Goal: Task Accomplishment & Management: Manage account settings

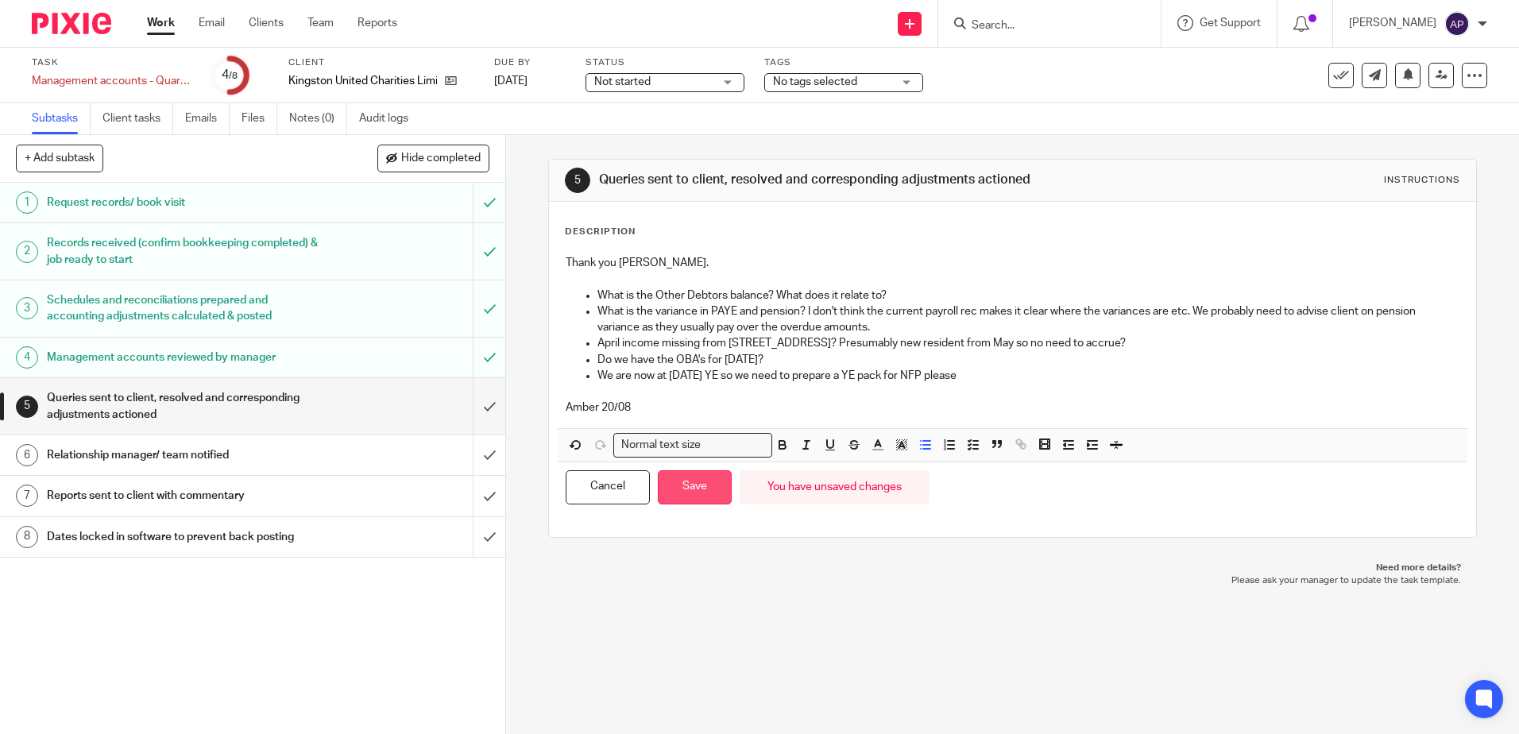
click at [682, 482] on button "Save" at bounding box center [695, 487] width 74 height 34
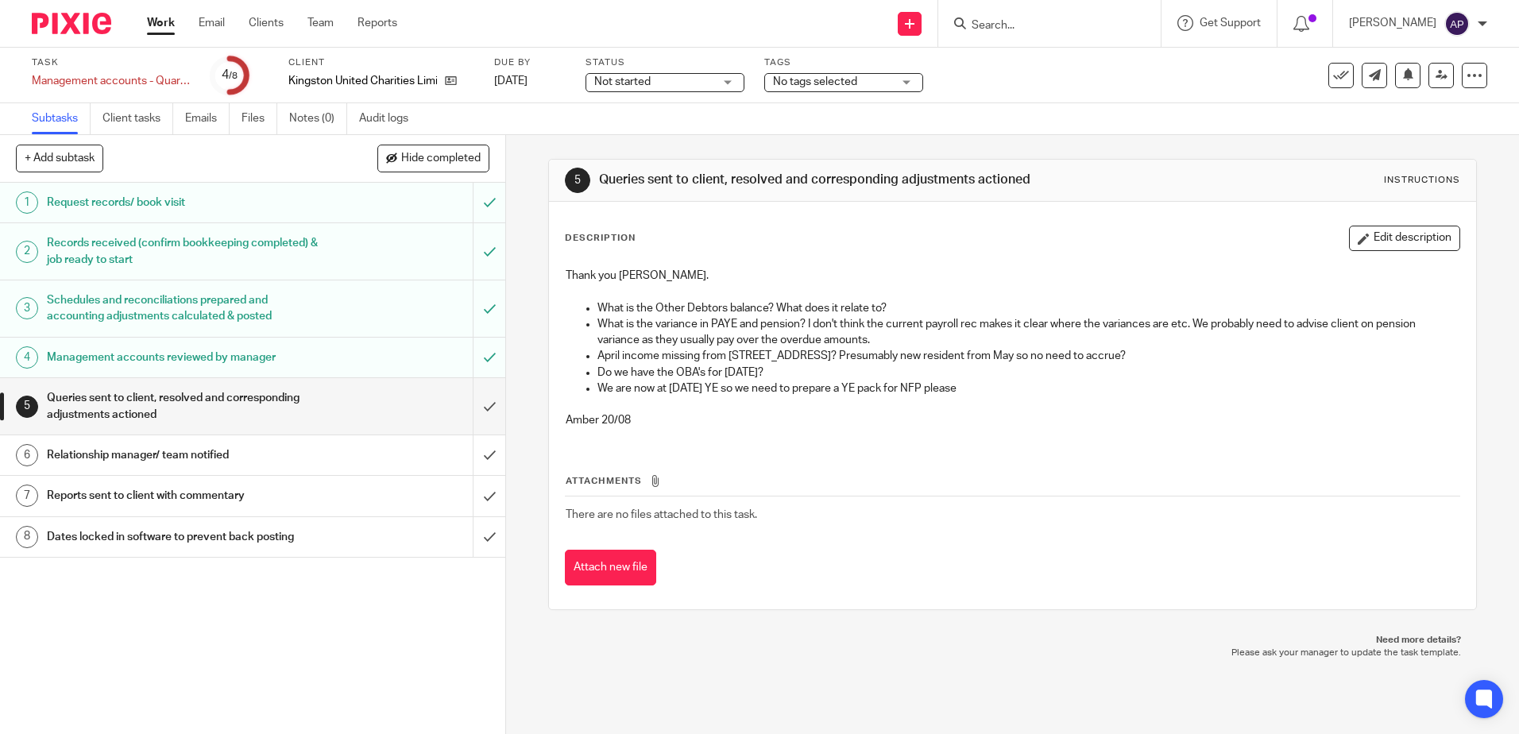
click at [762, 346] on p "What is the variance in PAYE and pension? I don't think the current payroll rec…" at bounding box center [1028, 332] width 861 height 33
click at [1429, 87] on link at bounding box center [1441, 75] width 25 height 25
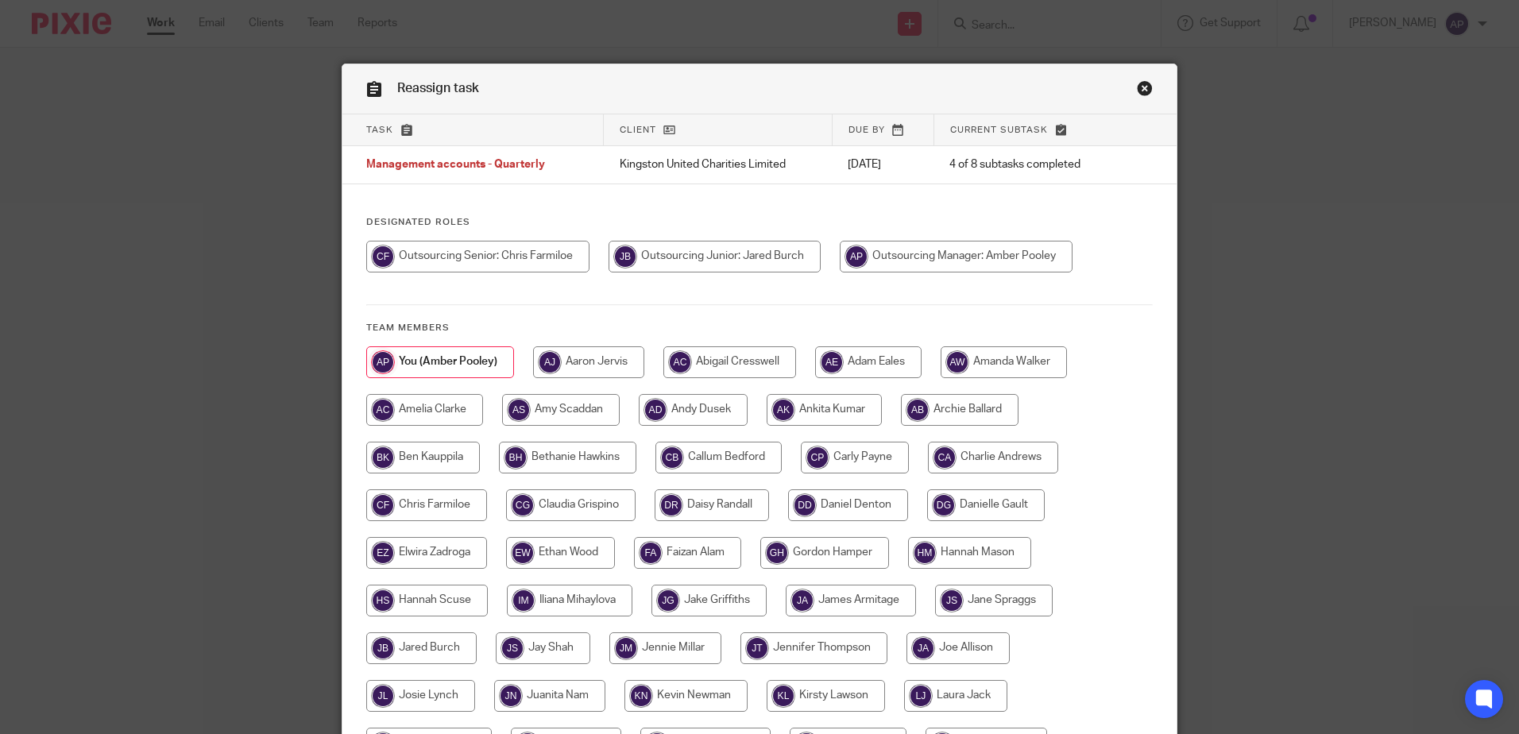
click at [494, 268] on input "radio" at bounding box center [477, 257] width 223 height 32
radio input "true"
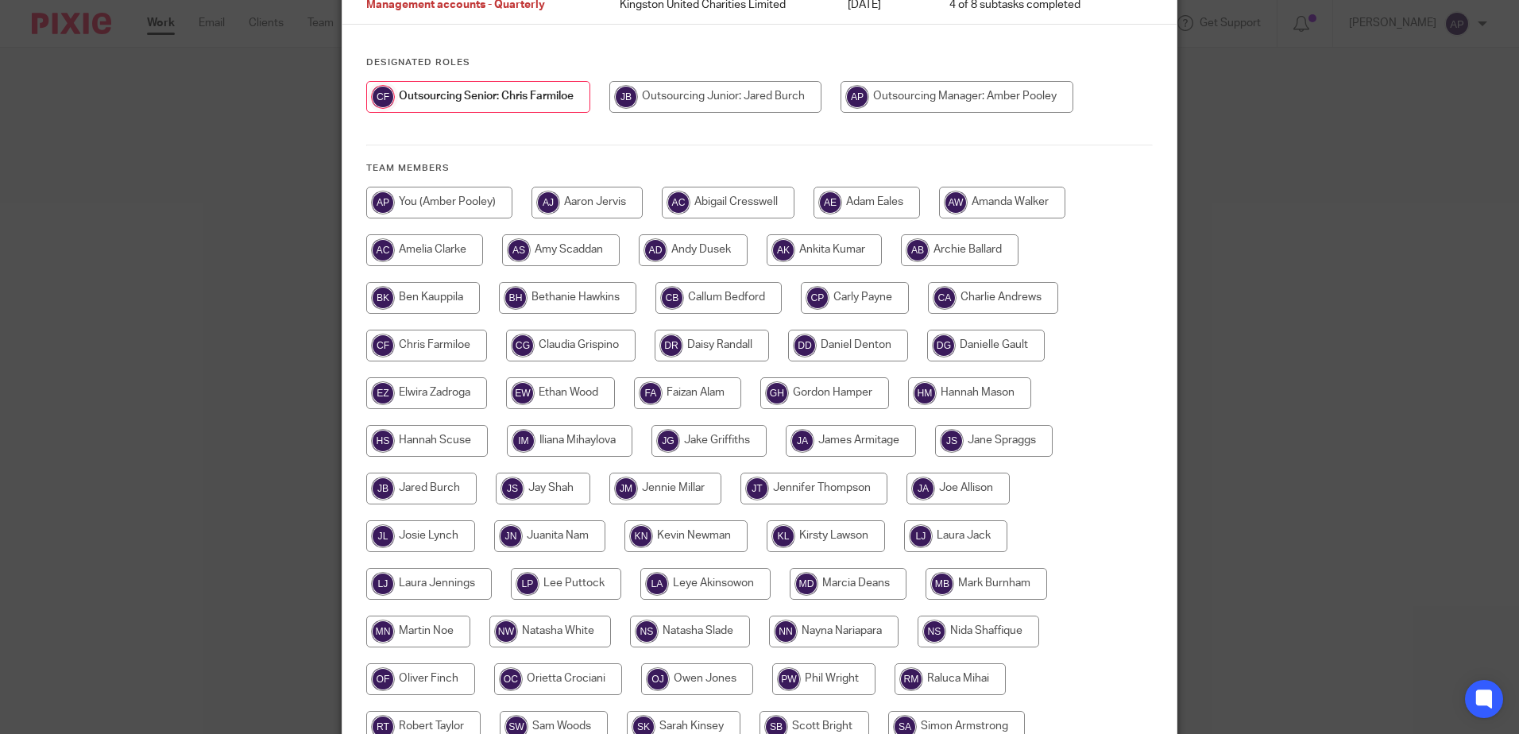
scroll to position [397, 0]
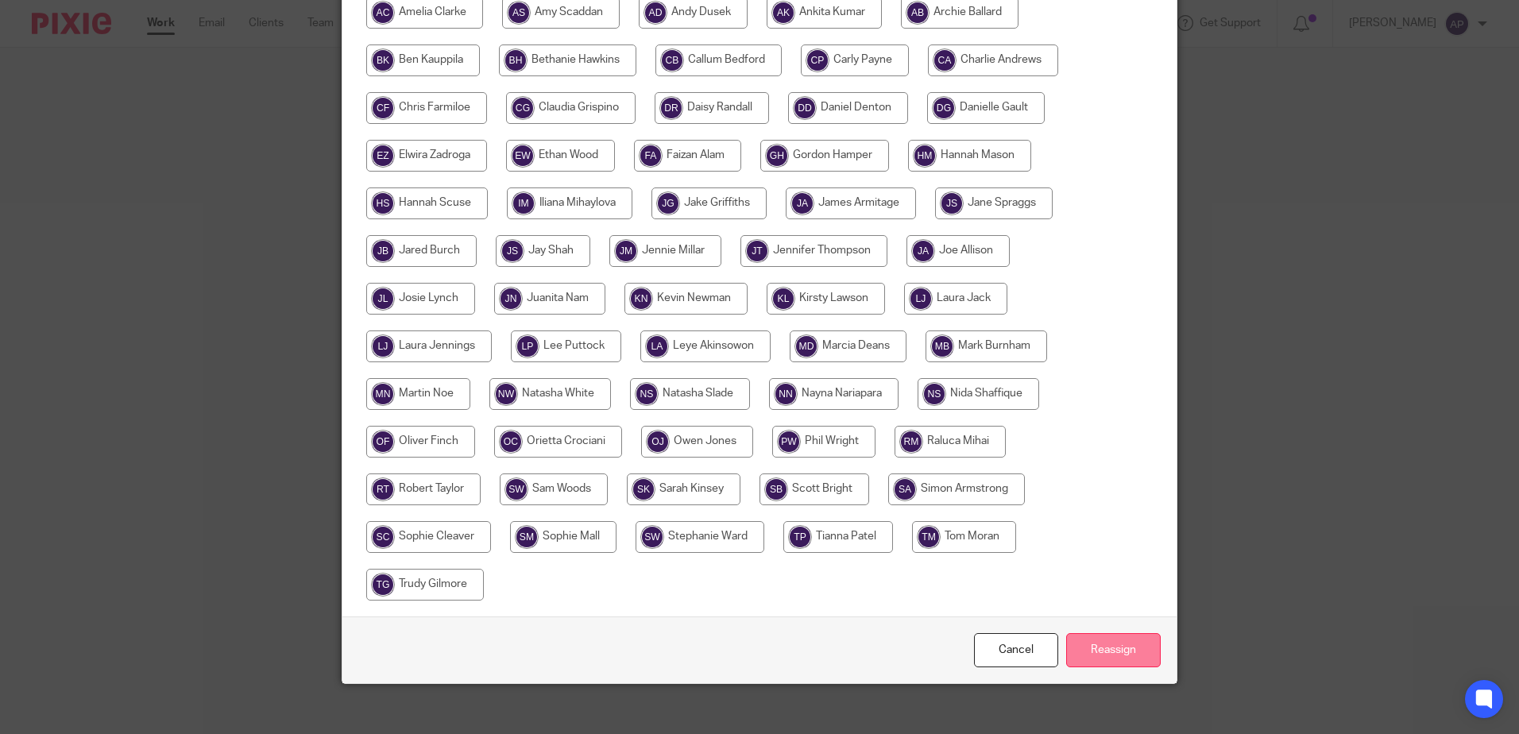
click at [1092, 650] on input "Reassign" at bounding box center [1113, 650] width 95 height 34
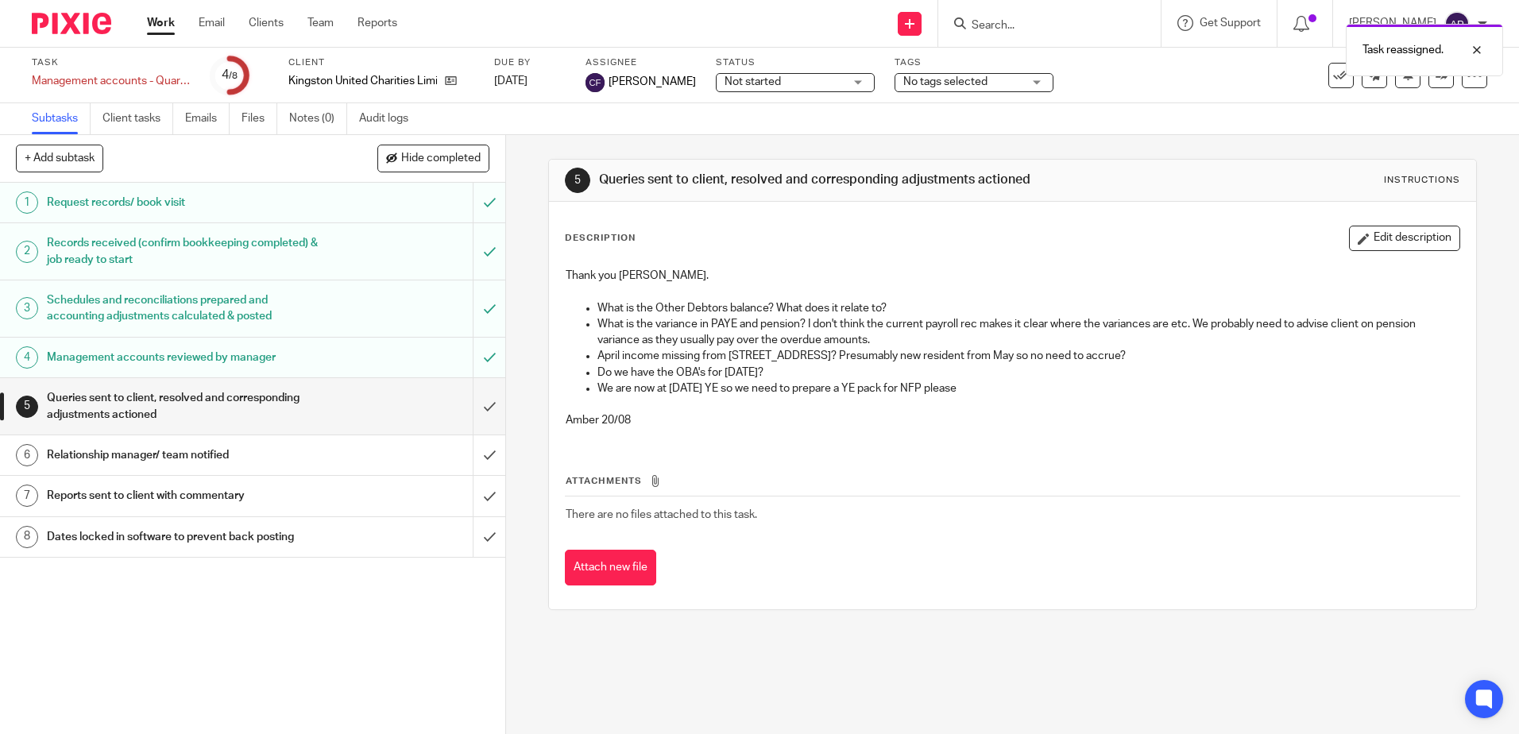
click at [77, 33] on img at bounding box center [71, 23] width 79 height 21
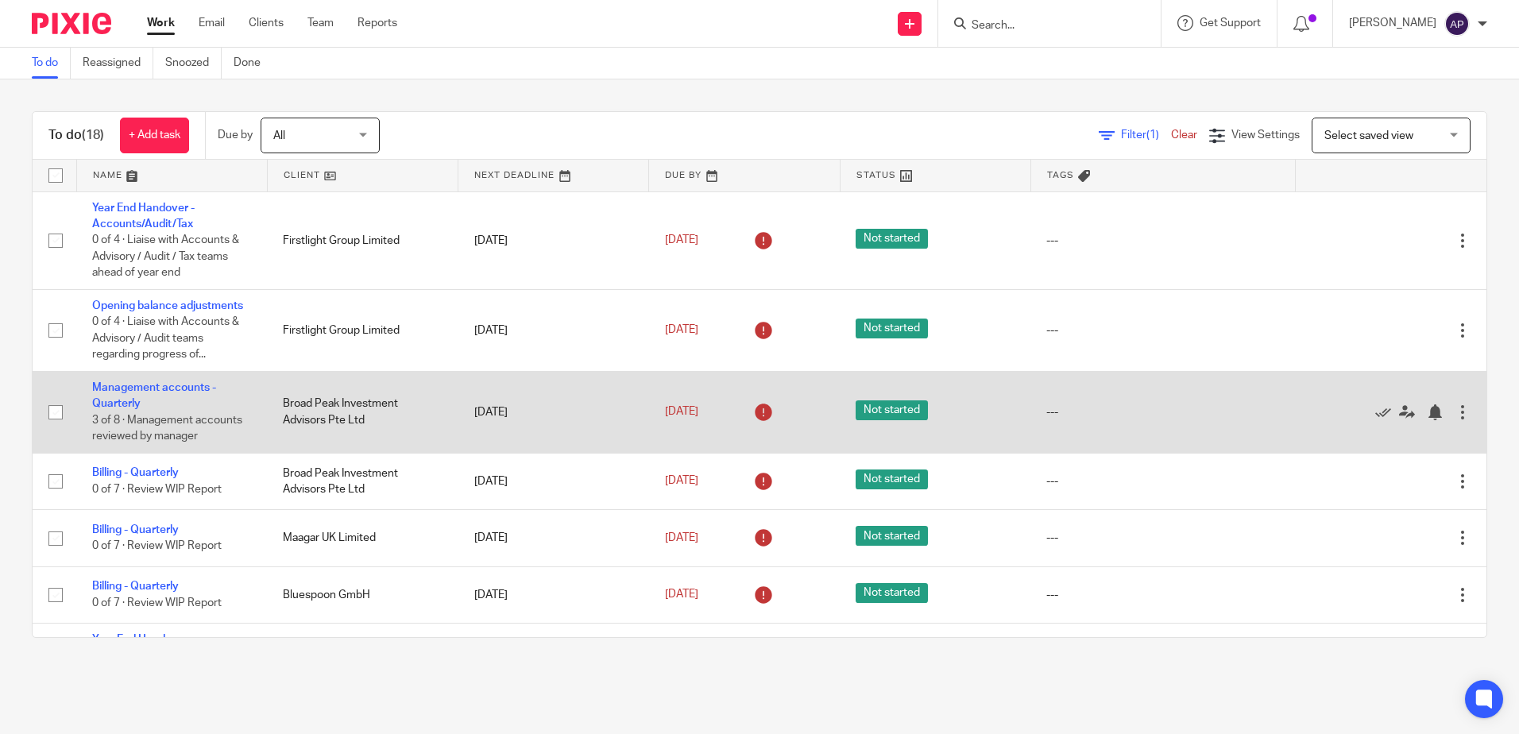
click at [141, 395] on td "Management accounts - Quarterly 3 of 8 · Management accounts reviewed by manager" at bounding box center [171, 412] width 191 height 82
click at [141, 385] on link "Management accounts - Quarterly" at bounding box center [154, 395] width 124 height 27
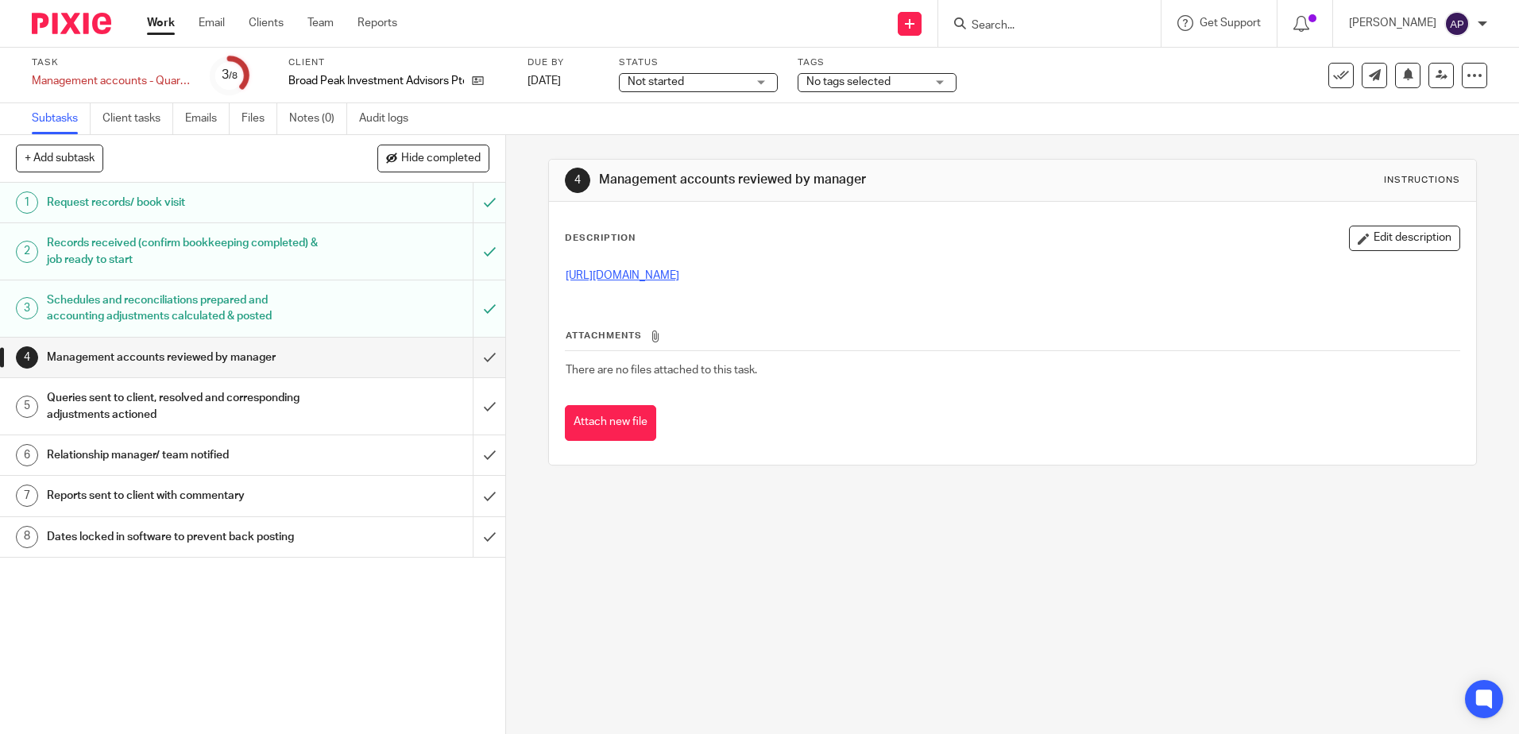
click at [653, 270] on link "[URL][DOMAIN_NAME]" at bounding box center [623, 275] width 114 height 11
